Goal: Task Accomplishment & Management: Manage account settings

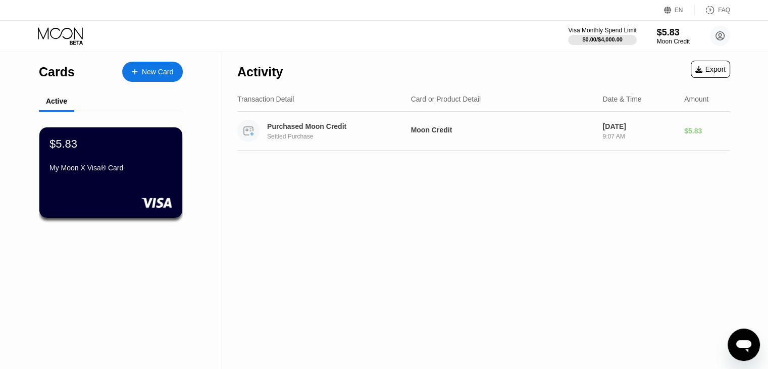
click at [337, 128] on div "Purchased Moon Credit" at bounding box center [336, 126] width 138 height 8
click at [56, 109] on div "Active" at bounding box center [56, 102] width 35 height 20
click at [608, 29] on div "Visa Monthly Spend Limit" at bounding box center [603, 30] width 70 height 7
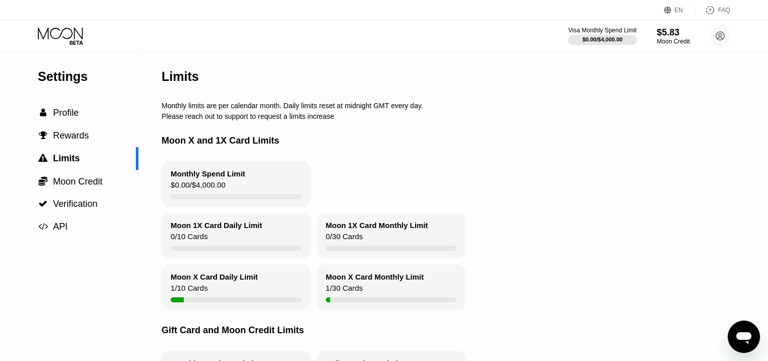
click at [55, 27] on icon at bounding box center [61, 36] width 47 height 18
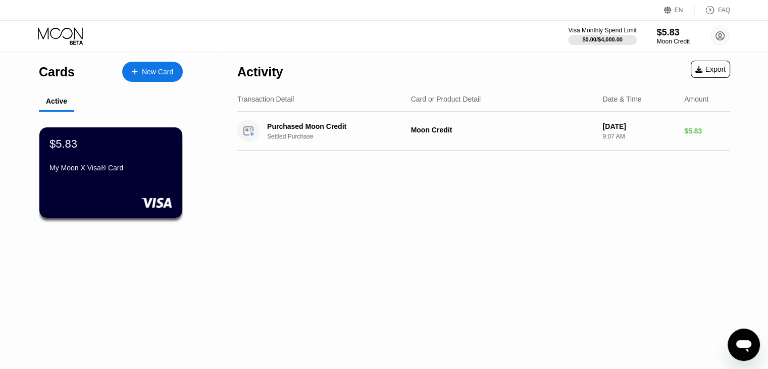
click at [159, 73] on div "New Card" at bounding box center [157, 72] width 31 height 9
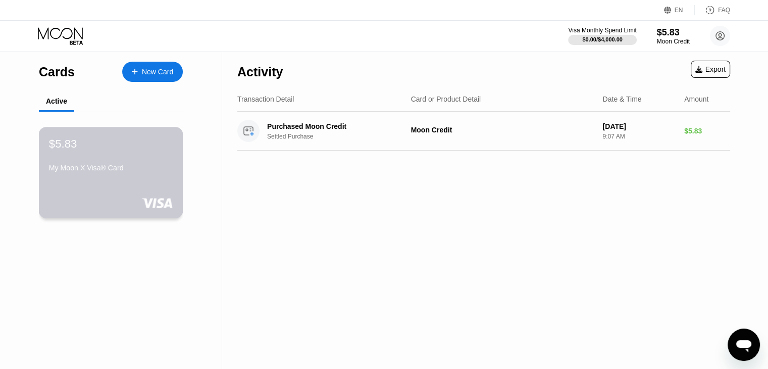
click at [140, 172] on div "My Moon X Visa® Card" at bounding box center [111, 168] width 124 height 8
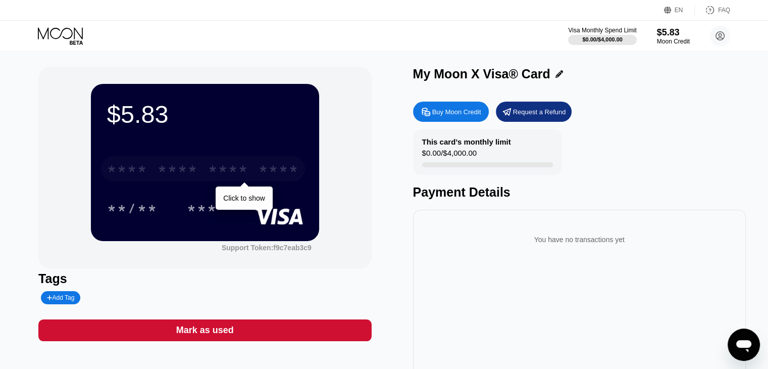
click at [124, 173] on div "* * * *" at bounding box center [127, 170] width 40 height 16
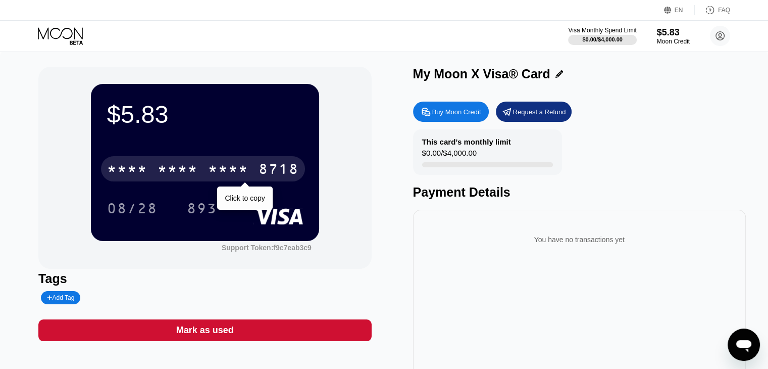
click at [234, 170] on div "* * * *" at bounding box center [228, 170] width 40 height 16
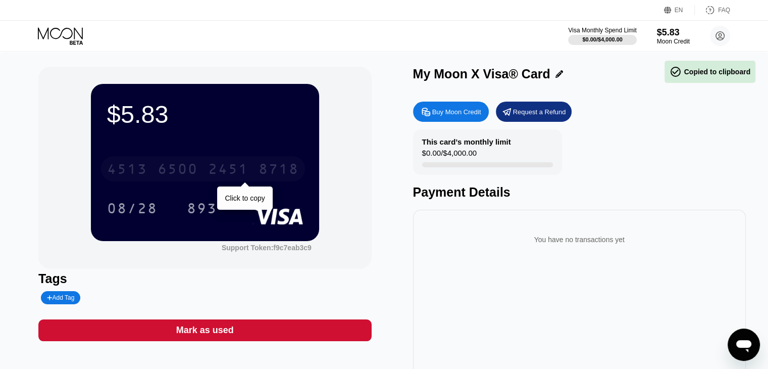
click at [234, 170] on div "2451" at bounding box center [228, 170] width 40 height 16
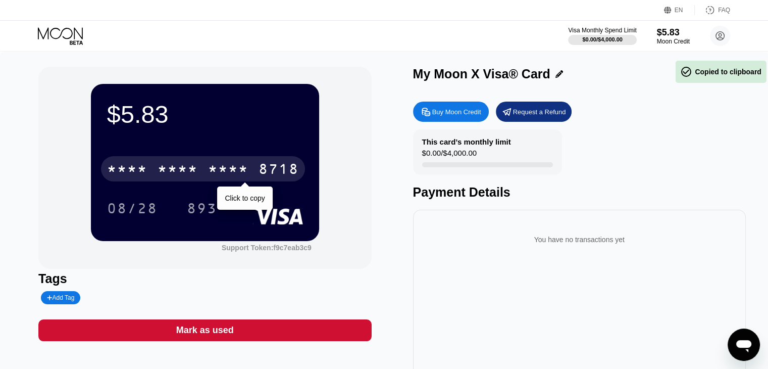
click at [234, 170] on div "* * * *" at bounding box center [228, 170] width 40 height 16
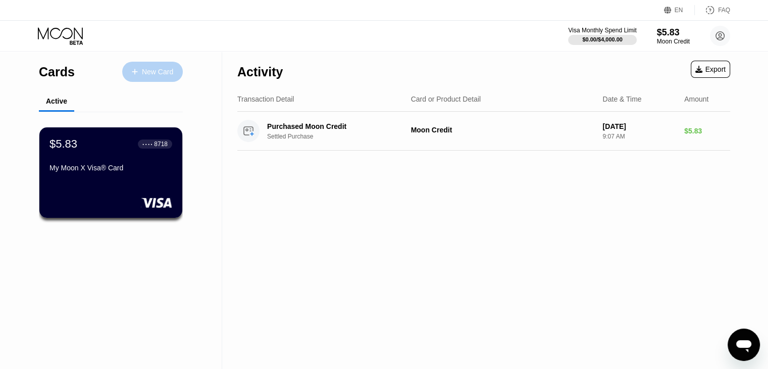
click at [168, 71] on div "New Card" at bounding box center [157, 72] width 31 height 9
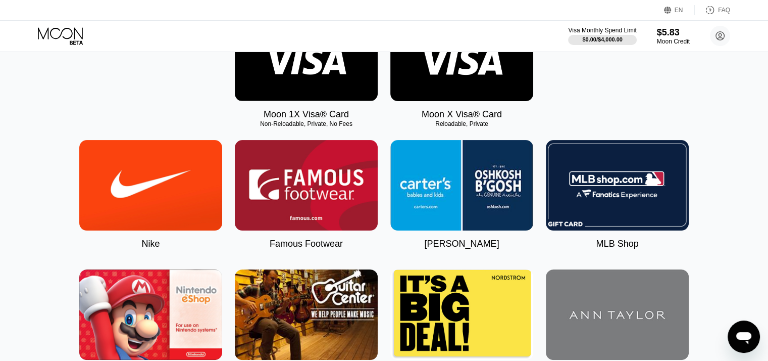
scroll to position [51, 0]
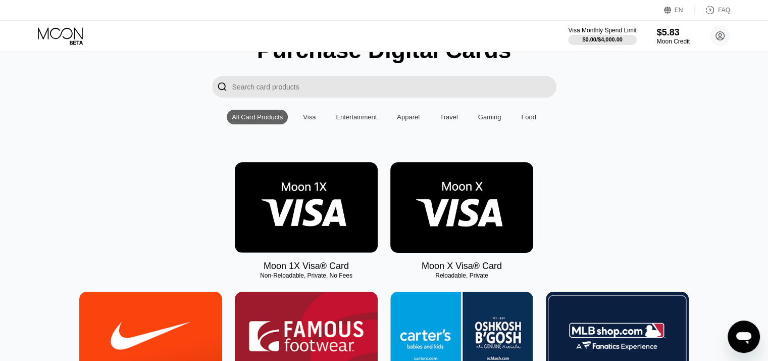
click at [54, 36] on icon at bounding box center [61, 36] width 47 height 18
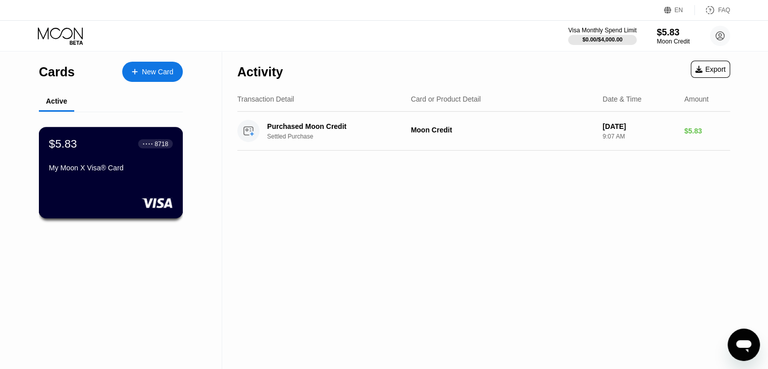
click at [104, 197] on div "$5.83 ● ● ● ● 8718 My Moon X Visa® Card" at bounding box center [111, 172] width 144 height 91
